Goal: Task Accomplishment & Management: Complete application form

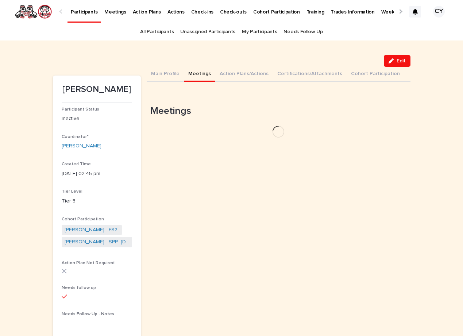
click at [203, 74] on button "Meetings" at bounding box center [199, 74] width 31 height 15
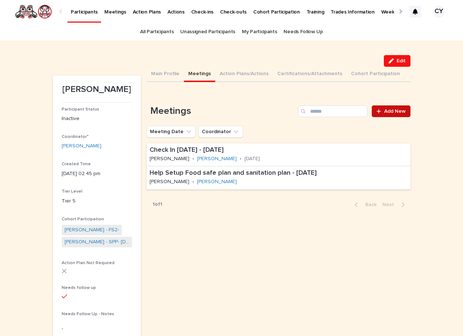
click at [392, 111] on span "Add New" at bounding box center [395, 111] width 22 height 5
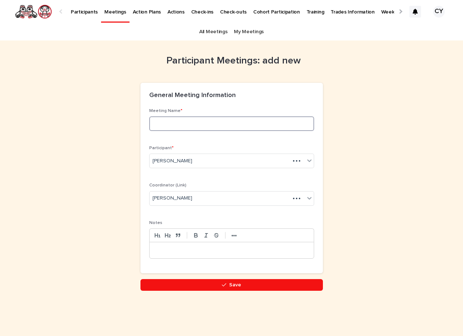
drag, startPoint x: 181, startPoint y: 122, endPoint x: 185, endPoint y: 122, distance: 4.7
click at [181, 122] on input at bounding box center [231, 123] width 165 height 15
type input "**********"
click at [169, 242] on div at bounding box center [232, 250] width 164 height 16
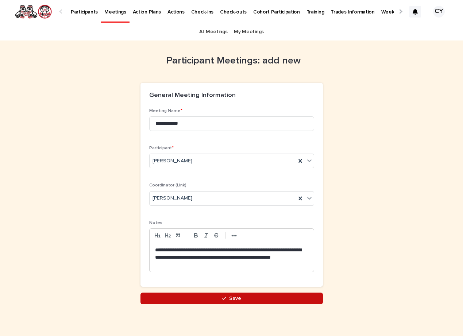
click at [233, 296] on span "Save" at bounding box center [235, 298] width 12 height 5
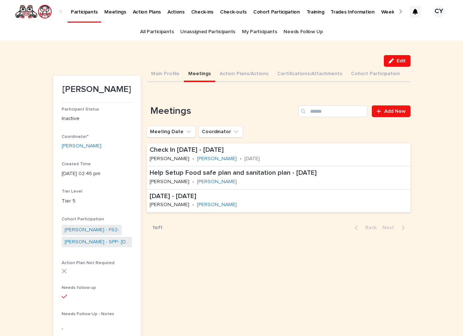
click at [83, 13] on p "Participants" at bounding box center [84, 7] width 27 height 15
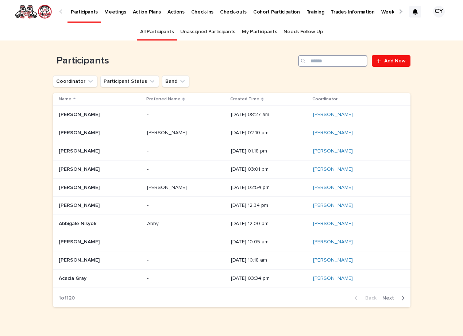
click at [320, 62] on input "Search" at bounding box center [332, 61] width 69 height 12
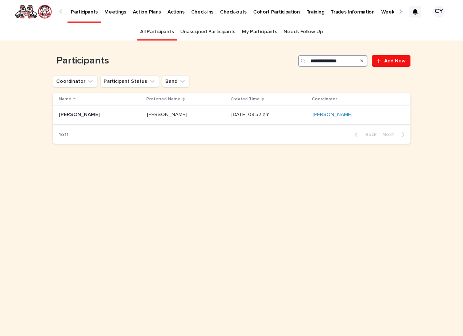
type input "**********"
click at [82, 113] on p "[PERSON_NAME]" at bounding box center [80, 114] width 42 height 8
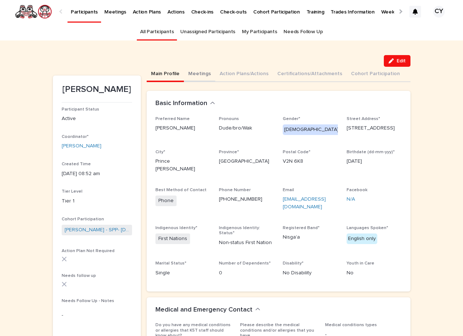
click at [198, 73] on button "Meetings" at bounding box center [199, 74] width 31 height 15
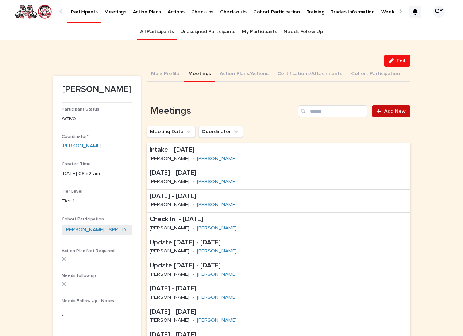
click at [388, 113] on span "Add New" at bounding box center [395, 111] width 22 height 5
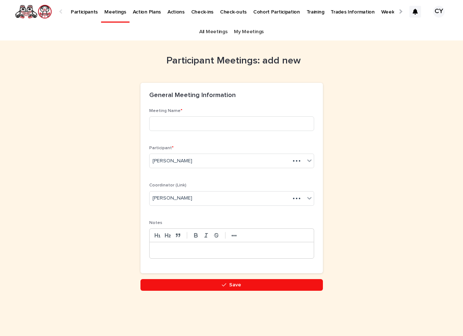
scroll to position [0, -36]
click at [179, 118] on input at bounding box center [231, 123] width 165 height 15
type input "**********"
click at [157, 247] on p at bounding box center [231, 250] width 153 height 7
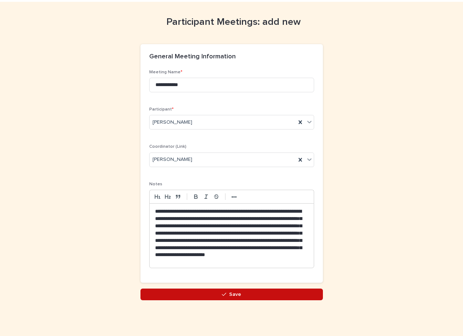
scroll to position [38, 0]
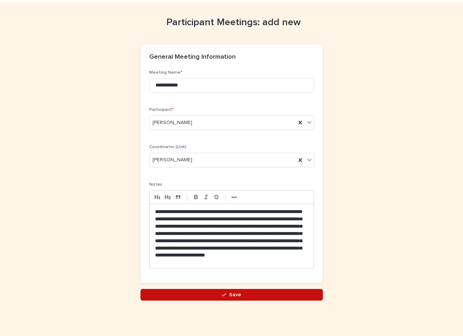
click at [226, 293] on icon "button" at bounding box center [224, 294] width 4 height 5
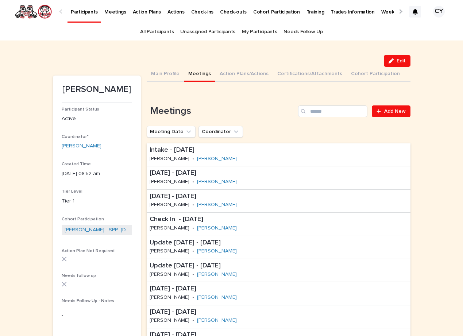
click at [254, 33] on link "My Participants" at bounding box center [259, 31] width 35 height 17
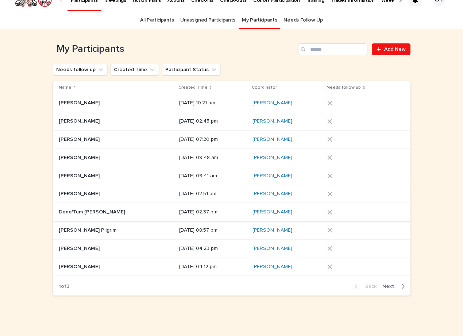
scroll to position [11, 0]
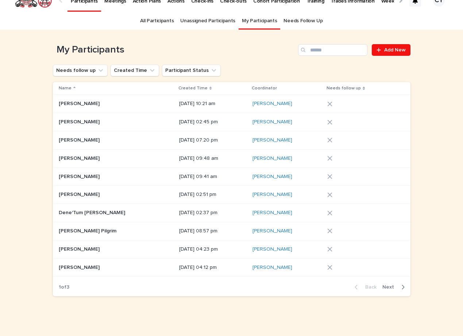
click at [73, 263] on p "[PERSON_NAME]" at bounding box center [80, 267] width 42 height 8
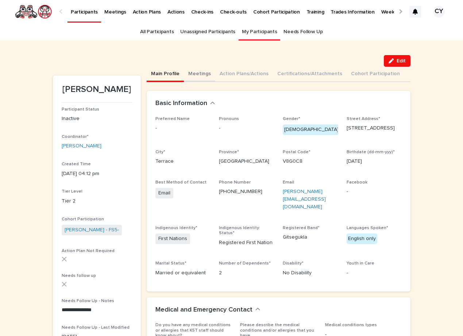
click at [199, 73] on button "Meetings" at bounding box center [199, 74] width 31 height 15
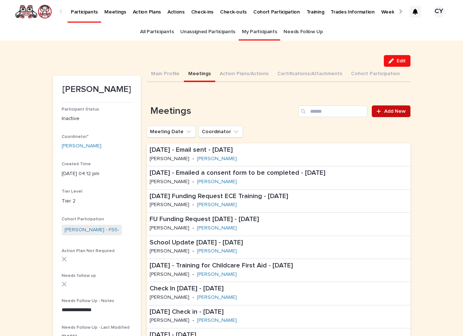
click at [386, 110] on span "Add New" at bounding box center [395, 111] width 22 height 5
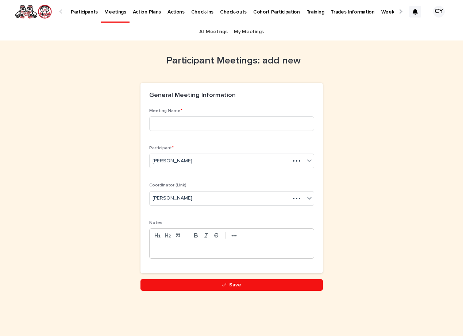
scroll to position [0, -36]
click at [173, 118] on input at bounding box center [231, 123] width 165 height 15
type input "**********"
click at [165, 243] on div at bounding box center [232, 250] width 164 height 16
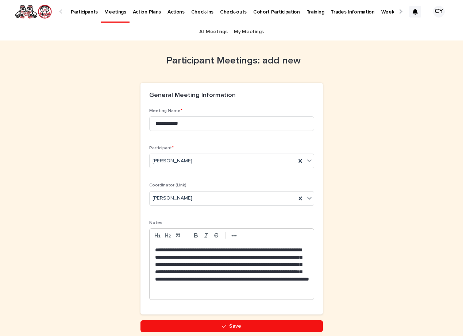
click at [297, 283] on p "**********" at bounding box center [231, 271] width 153 height 49
click at [186, 290] on p "**********" at bounding box center [231, 271] width 153 height 49
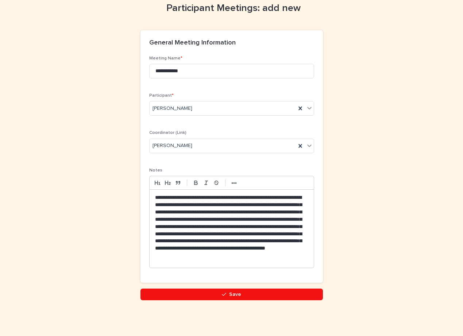
scroll to position [52, 0]
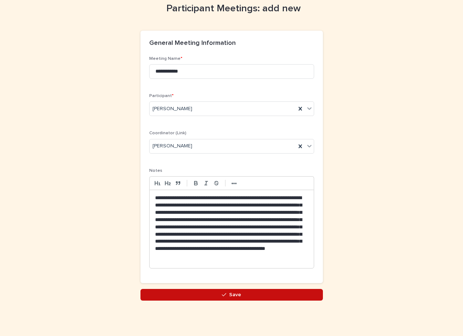
click at [241, 293] on button "Save" at bounding box center [231, 295] width 182 height 12
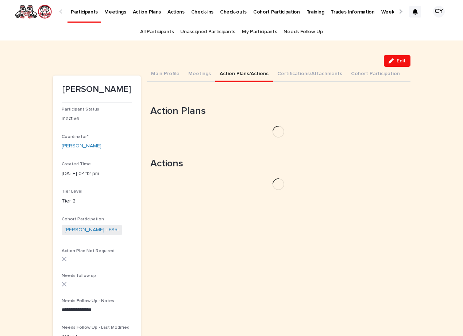
click at [239, 73] on button "Action Plans/Actions" at bounding box center [244, 74] width 58 height 15
